Goal: Task Accomplishment & Management: Use online tool/utility

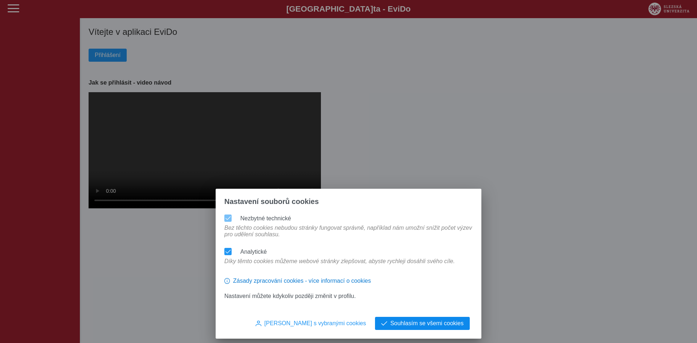
click at [415, 324] on span "Souhlasím se všemi cookies" at bounding box center [426, 323] width 73 height 7
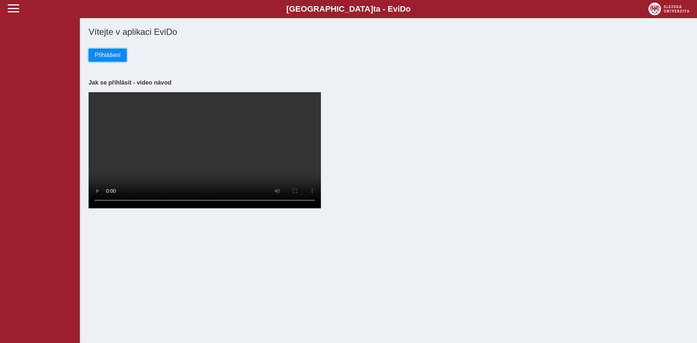
click at [102, 58] on span "Přihlášení" at bounding box center [108, 55] width 26 height 7
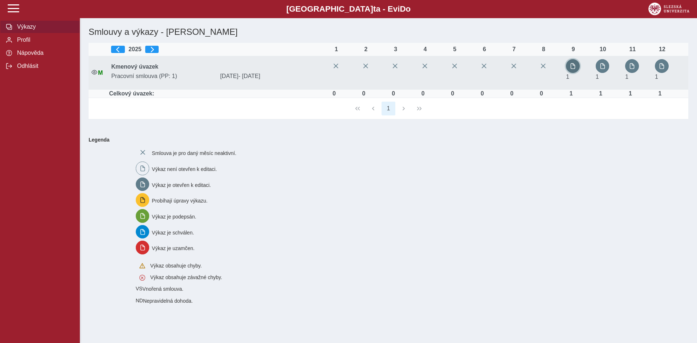
click at [576, 66] on span "button" at bounding box center [573, 66] width 6 height 6
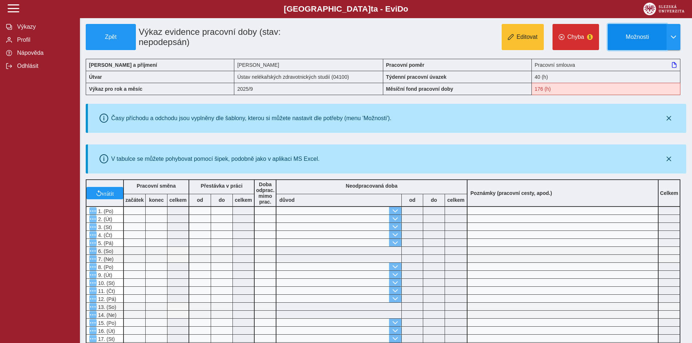
click at [645, 39] on span "Možnosti" at bounding box center [637, 37] width 47 height 7
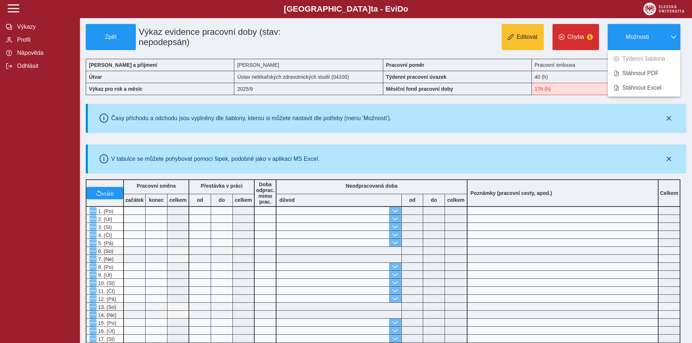
click at [462, 54] on div at bounding box center [386, 56] width 600 height 6
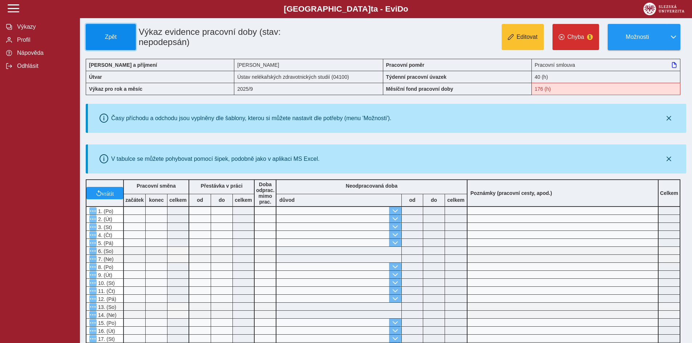
click at [103, 45] on button "Zpět" at bounding box center [111, 37] width 50 height 26
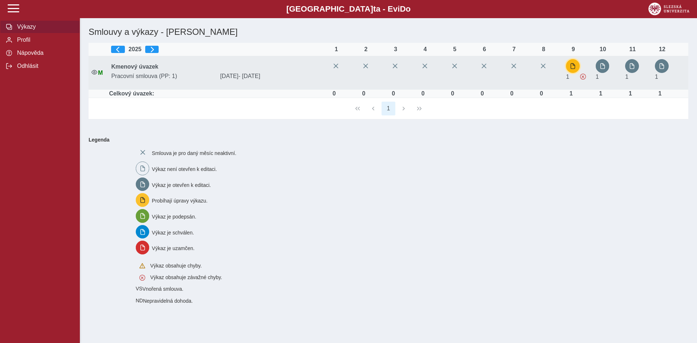
click at [573, 66] on span "button" at bounding box center [573, 66] width 6 height 6
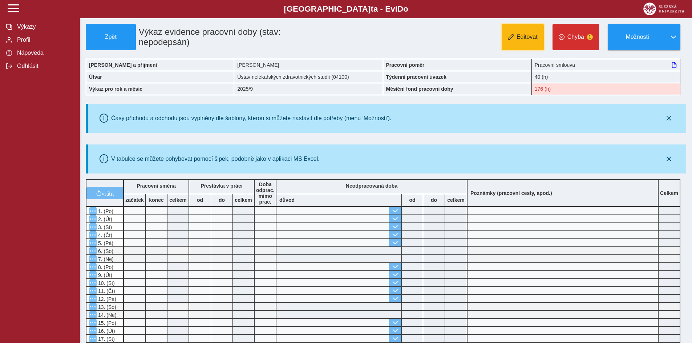
click at [526, 38] on span "Editovat" at bounding box center [527, 37] width 21 height 7
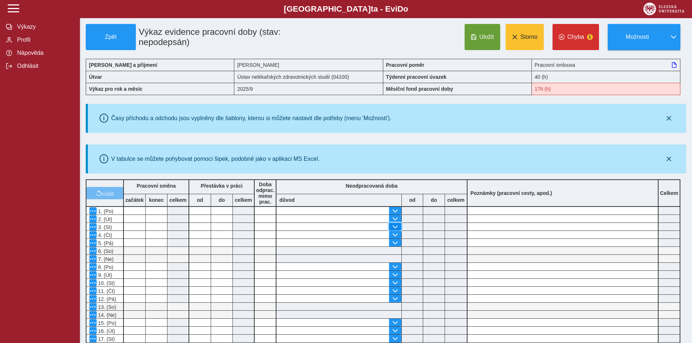
click at [394, 226] on span "button" at bounding box center [395, 227] width 6 height 6
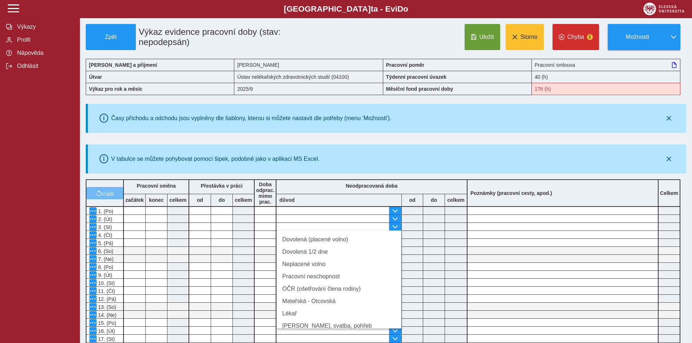
click at [433, 159] on div "V tabulce se můžete pohybovat pomocí šipek, podobně jako v aplikaci MS Excel." at bounding box center [387, 158] width 592 height 23
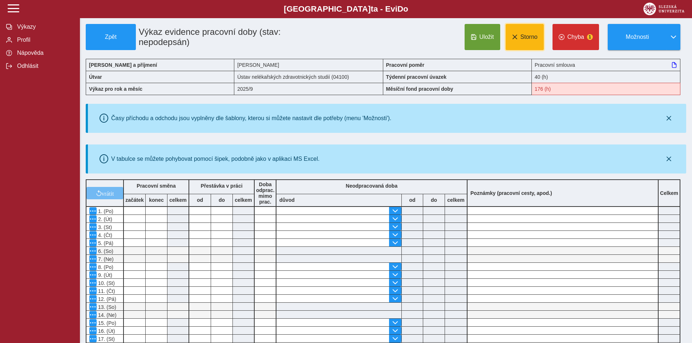
click at [525, 34] on span "Storno" at bounding box center [529, 37] width 17 height 7
